Goal: Task Accomplishment & Management: Manage account settings

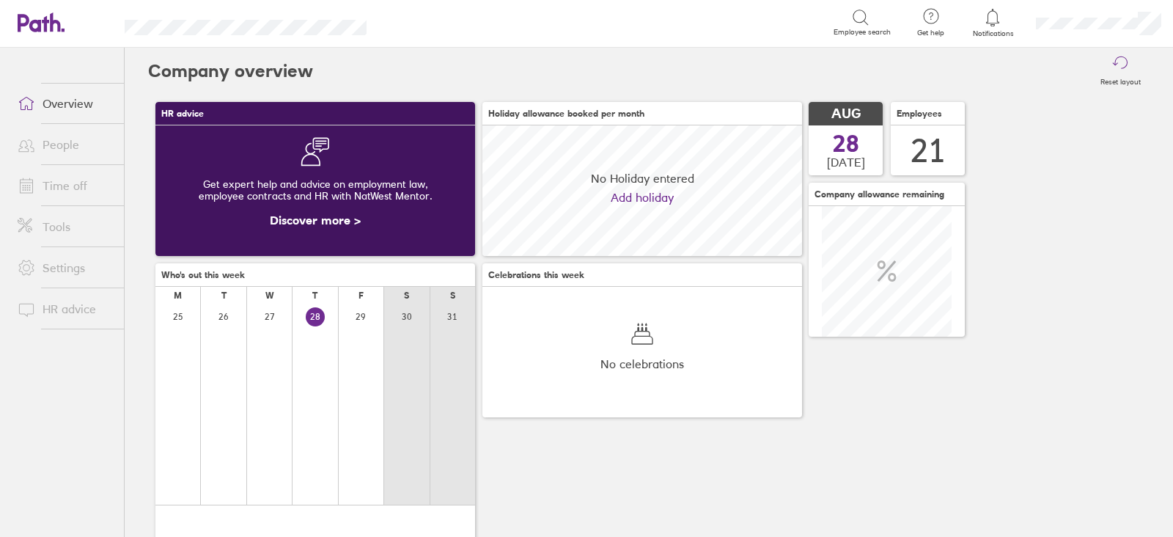
scroll to position [130, 319]
click at [88, 184] on link "Time off" at bounding box center [65, 185] width 118 height 29
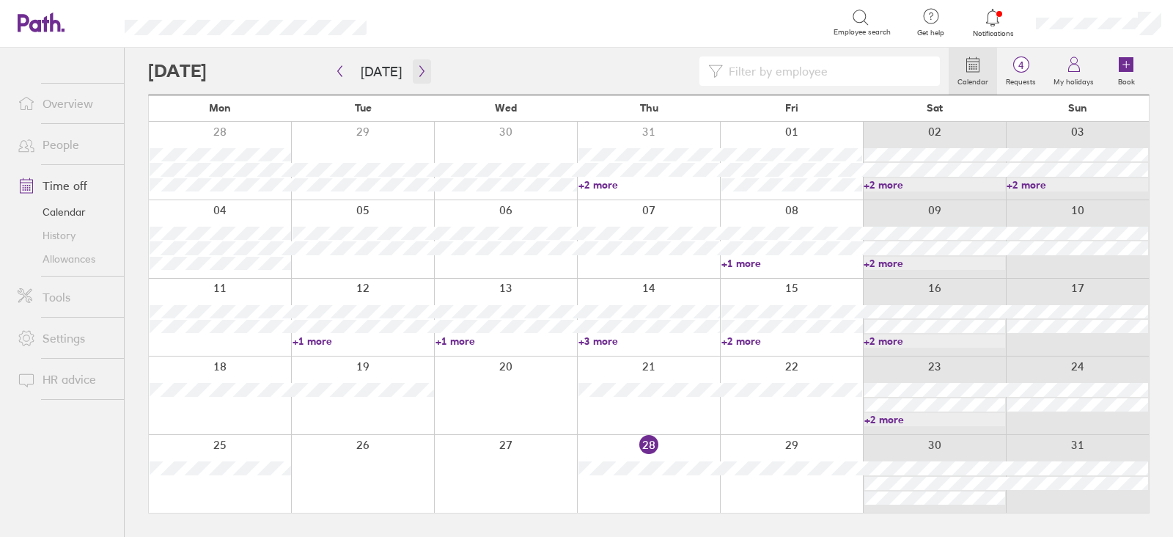
click at [425, 78] on button "button" at bounding box center [422, 71] width 18 height 24
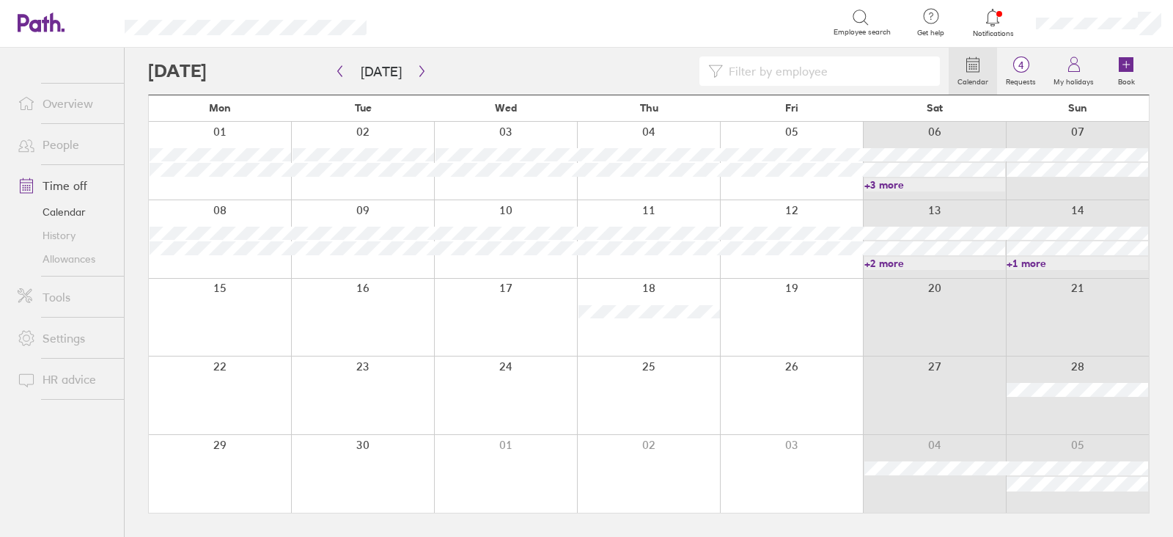
click at [959, 183] on link "+3 more" at bounding box center [934, 184] width 141 height 13
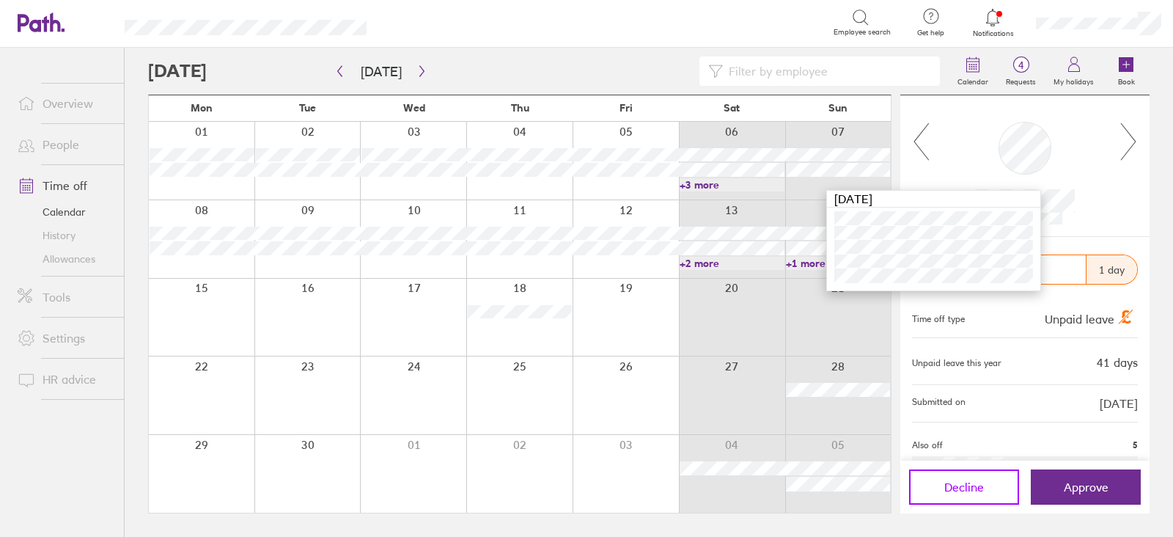
click at [961, 493] on button "Decline" at bounding box center [964, 486] width 110 height 35
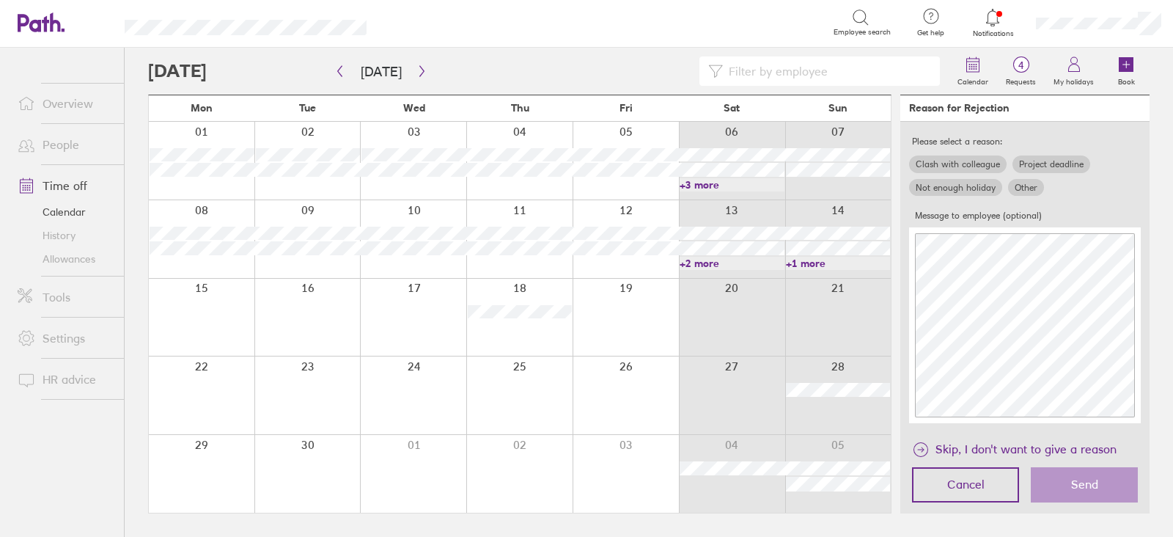
click at [938, 166] on label "Clash with colleague" at bounding box center [957, 164] width 97 height 18
click at [0, 0] on input "Clash with colleague" at bounding box center [0, 0] width 0 height 0
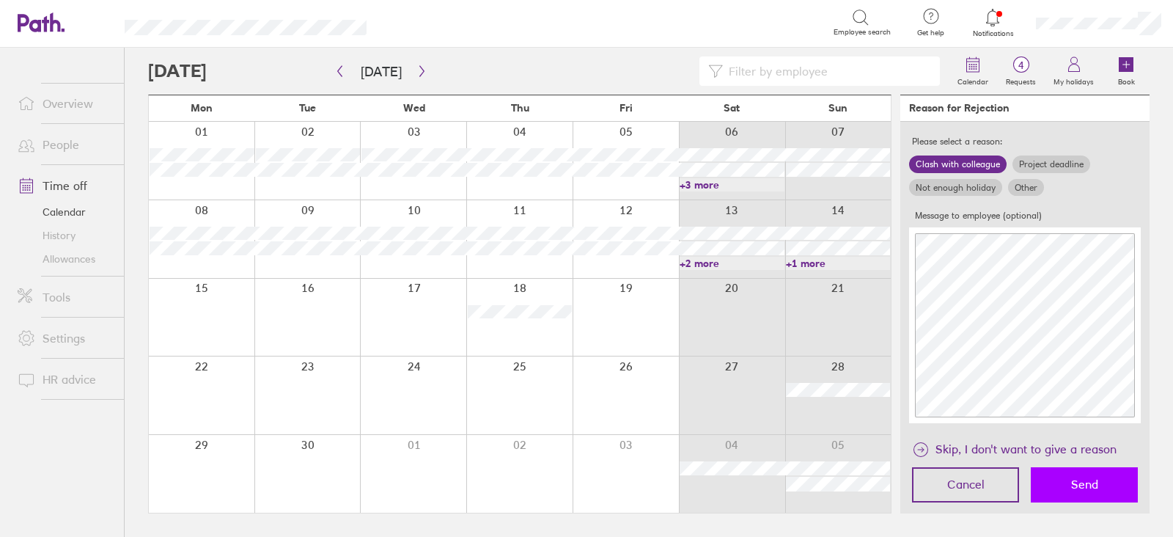
click at [1073, 490] on span "Send" at bounding box center [1084, 483] width 27 height 13
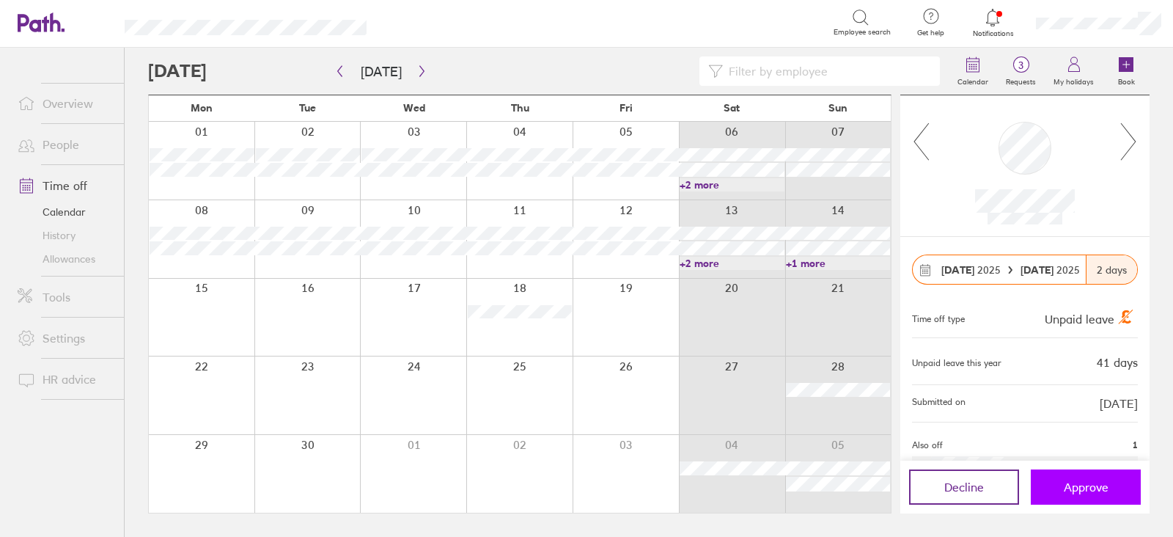
click at [1051, 490] on button "Approve" at bounding box center [1086, 486] width 110 height 35
click at [417, 67] on icon "button" at bounding box center [421, 71] width 11 height 12
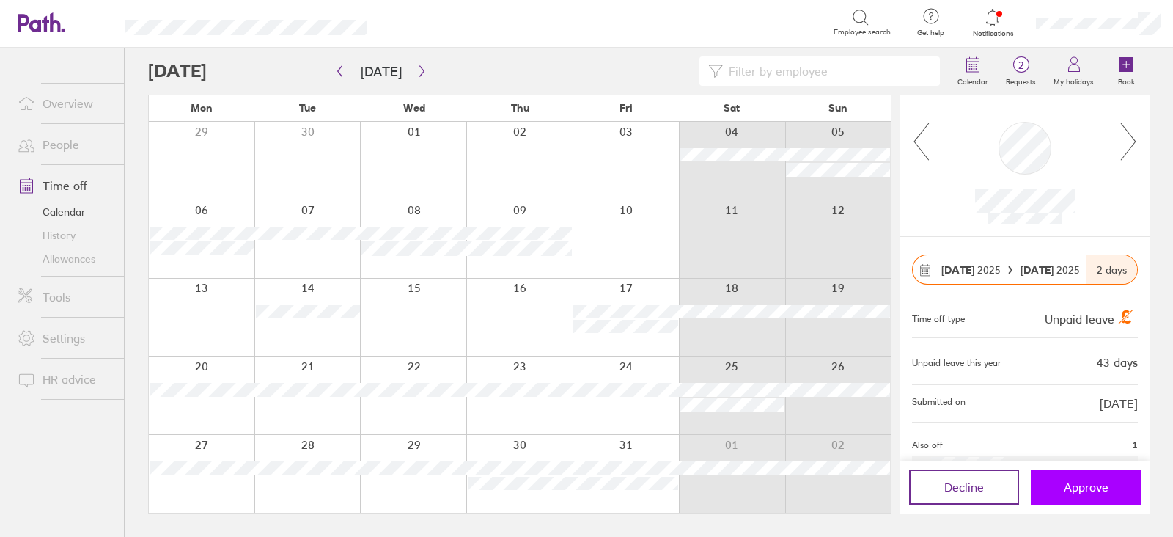
click at [1092, 498] on button "Approve" at bounding box center [1086, 486] width 110 height 35
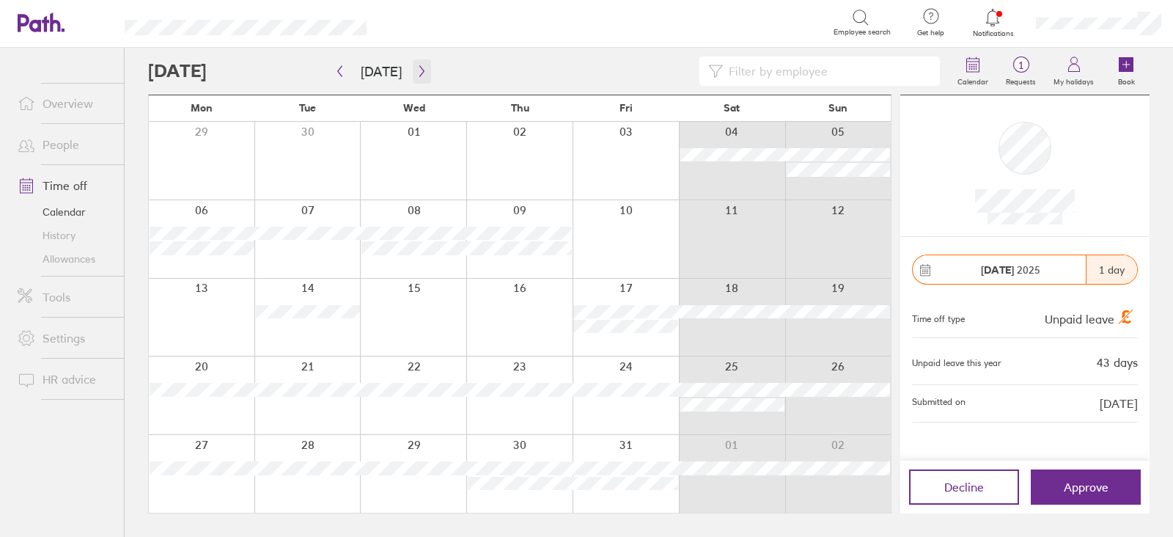
click at [416, 77] on button "button" at bounding box center [422, 71] width 18 height 24
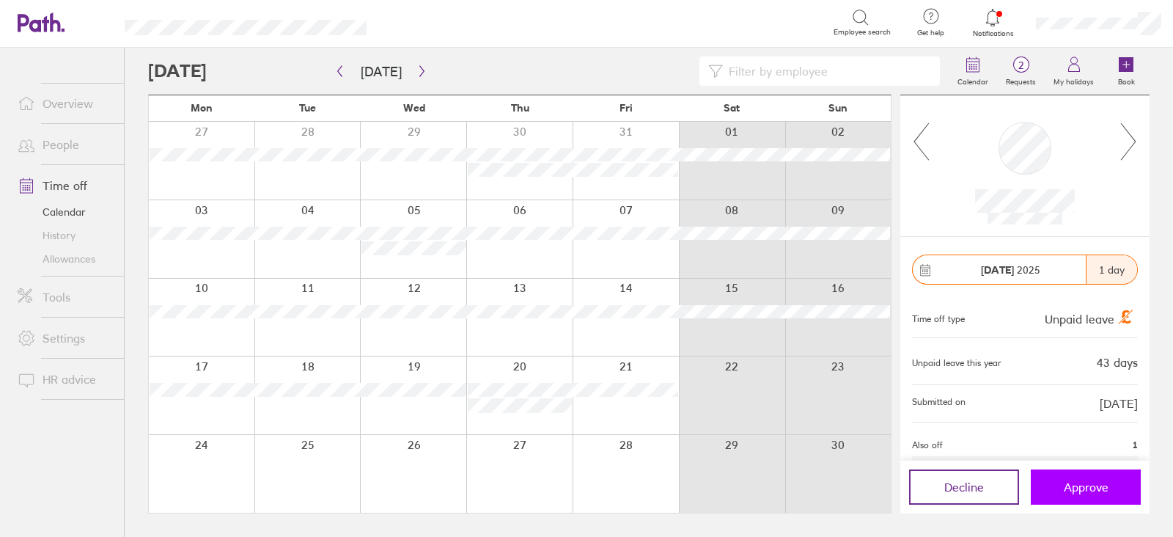
click at [1051, 494] on button "Approve" at bounding box center [1086, 486] width 110 height 35
click at [335, 76] on icon "button" at bounding box center [339, 71] width 11 height 12
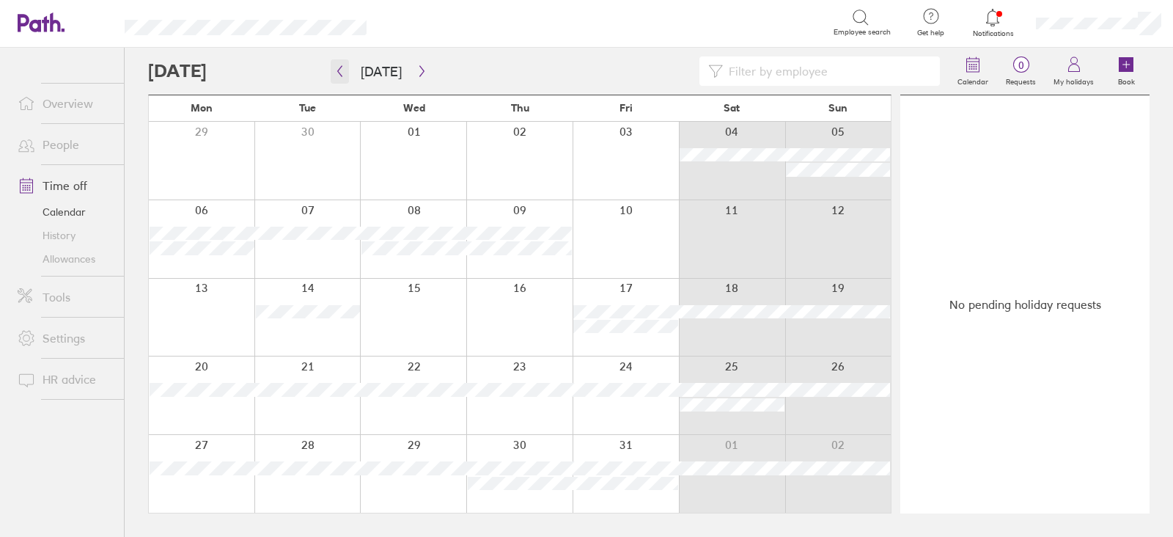
click at [335, 76] on icon "button" at bounding box center [339, 71] width 11 height 12
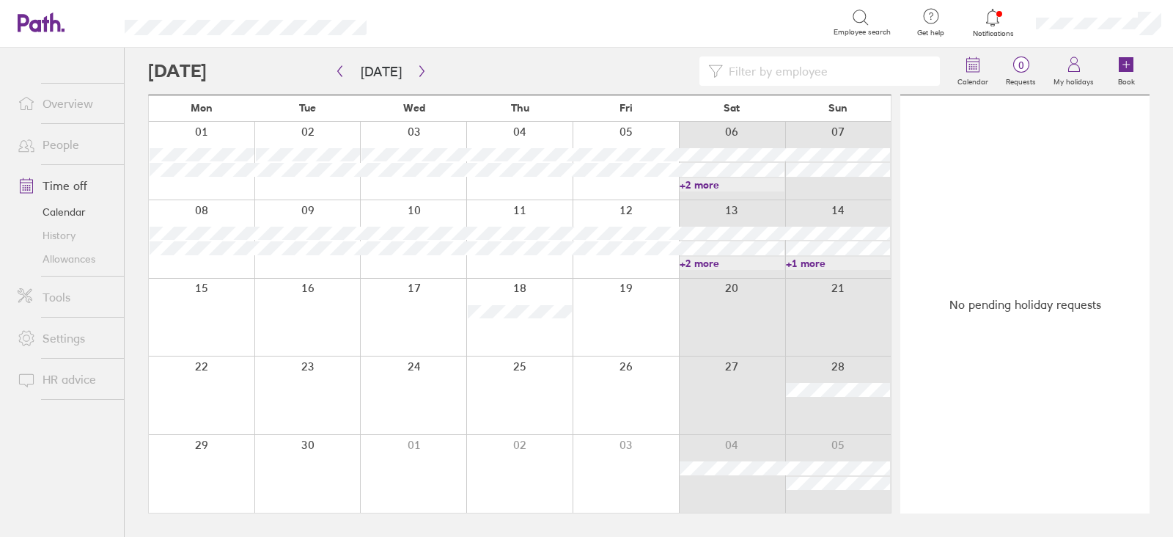
click at [745, 185] on link "+2 more" at bounding box center [732, 184] width 105 height 13
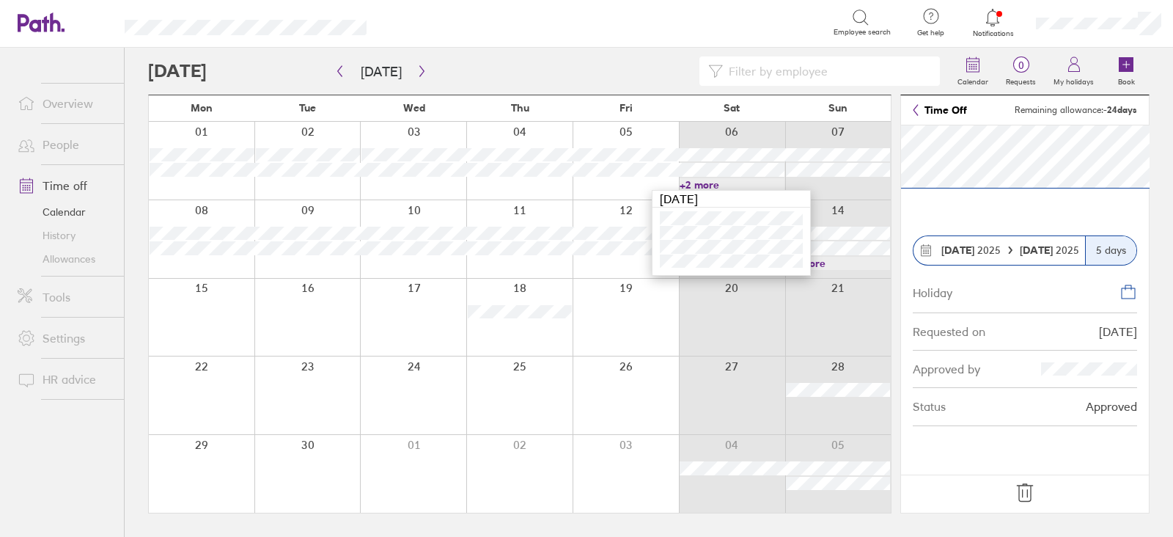
click at [624, 315] on div at bounding box center [626, 318] width 106 height 78
